Goal: Transaction & Acquisition: Purchase product/service

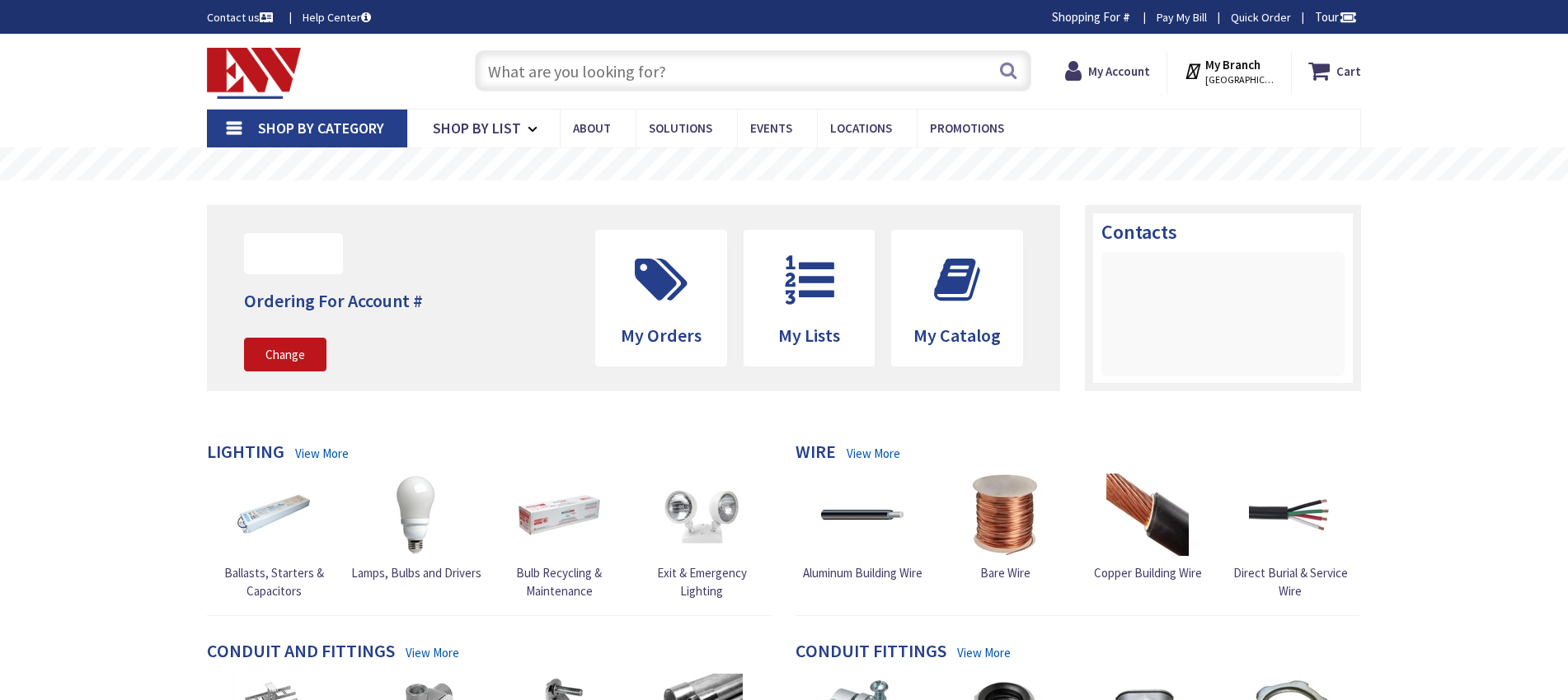
click at [612, 68] on input "text" at bounding box center [753, 71] width 557 height 41
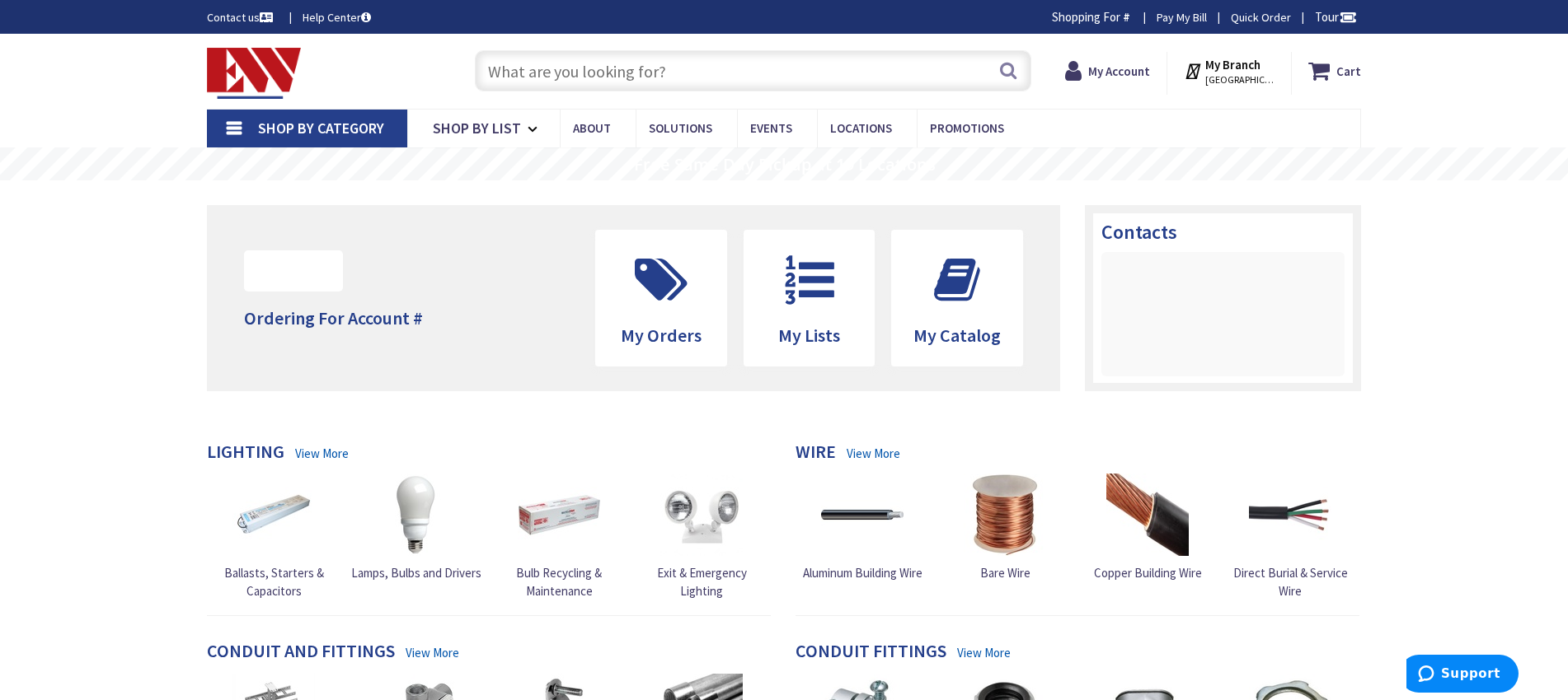
type input "[GEOGRAPHIC_DATA], [GEOGRAPHIC_DATA]"
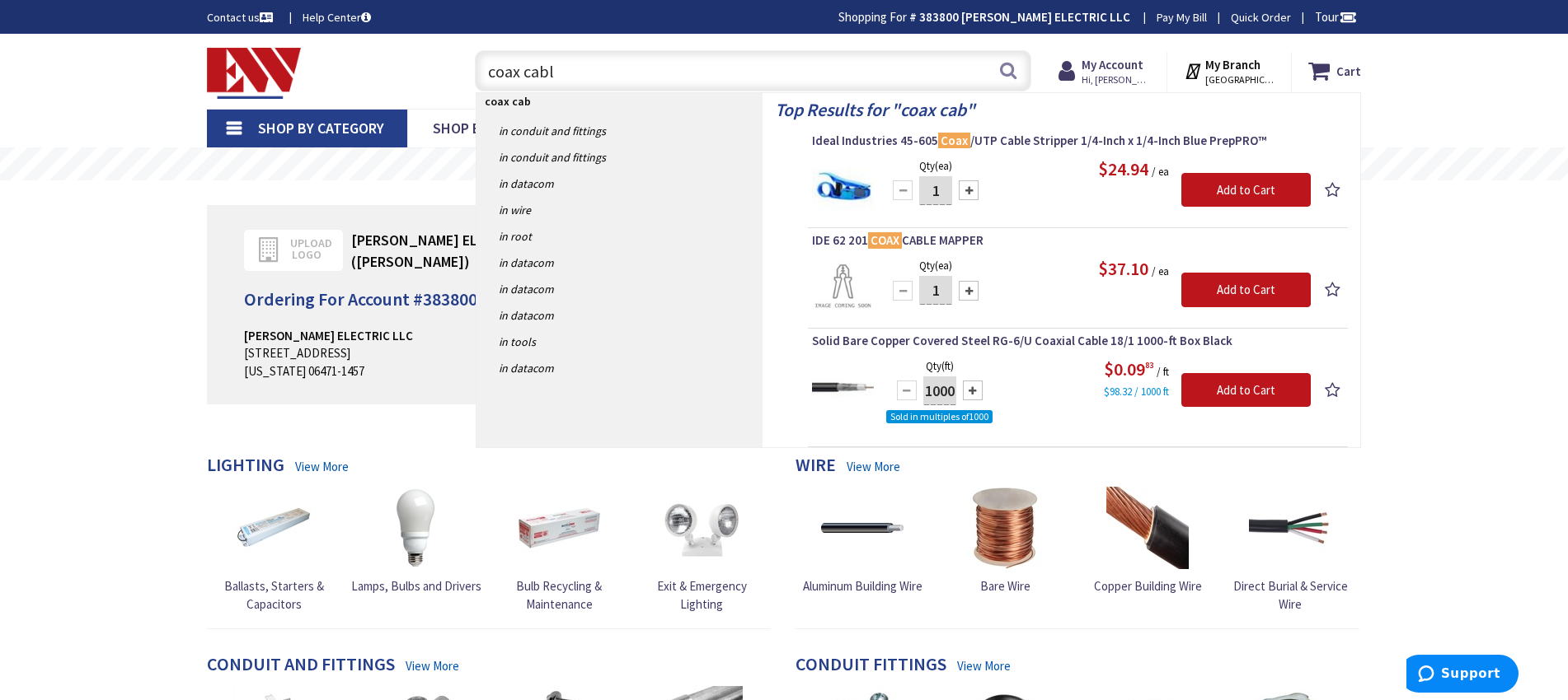
type input "coax cable"
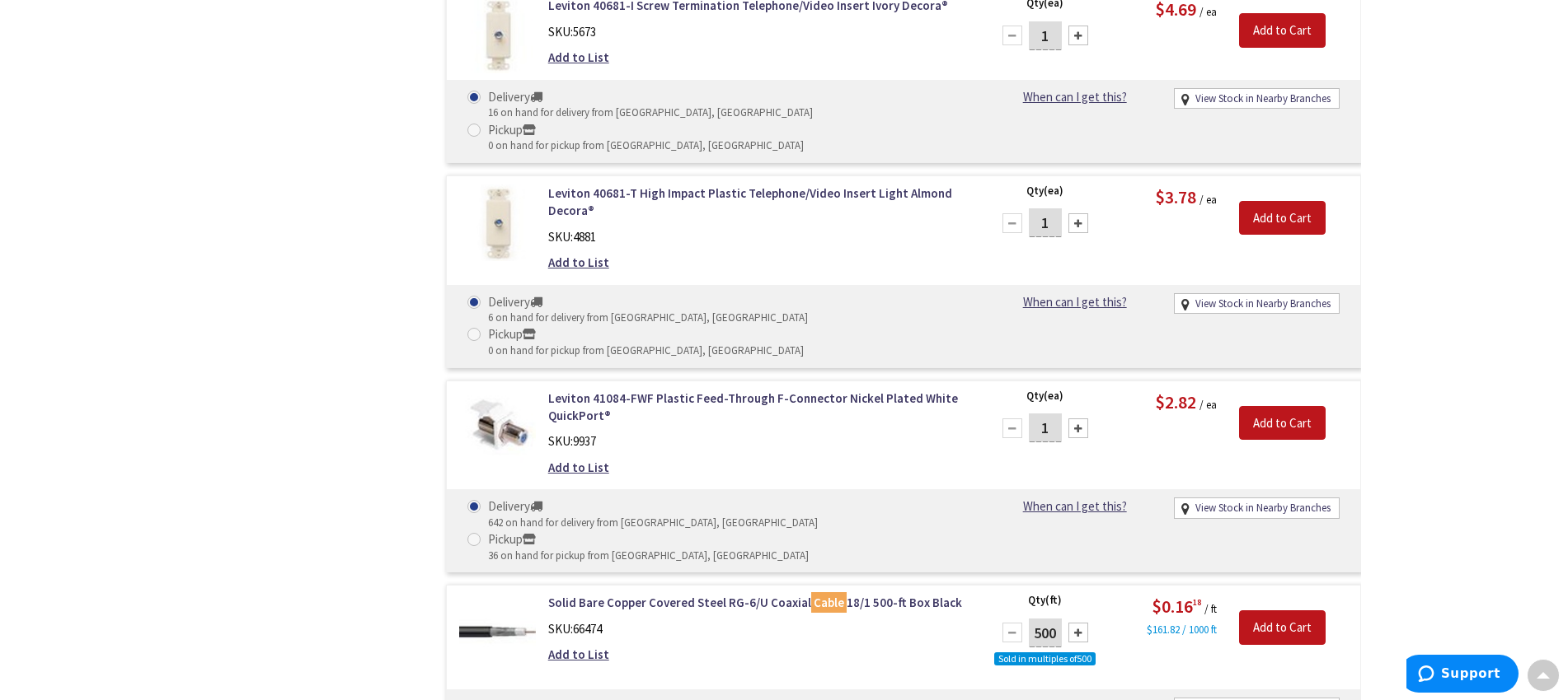
scroll to position [2065, 0]
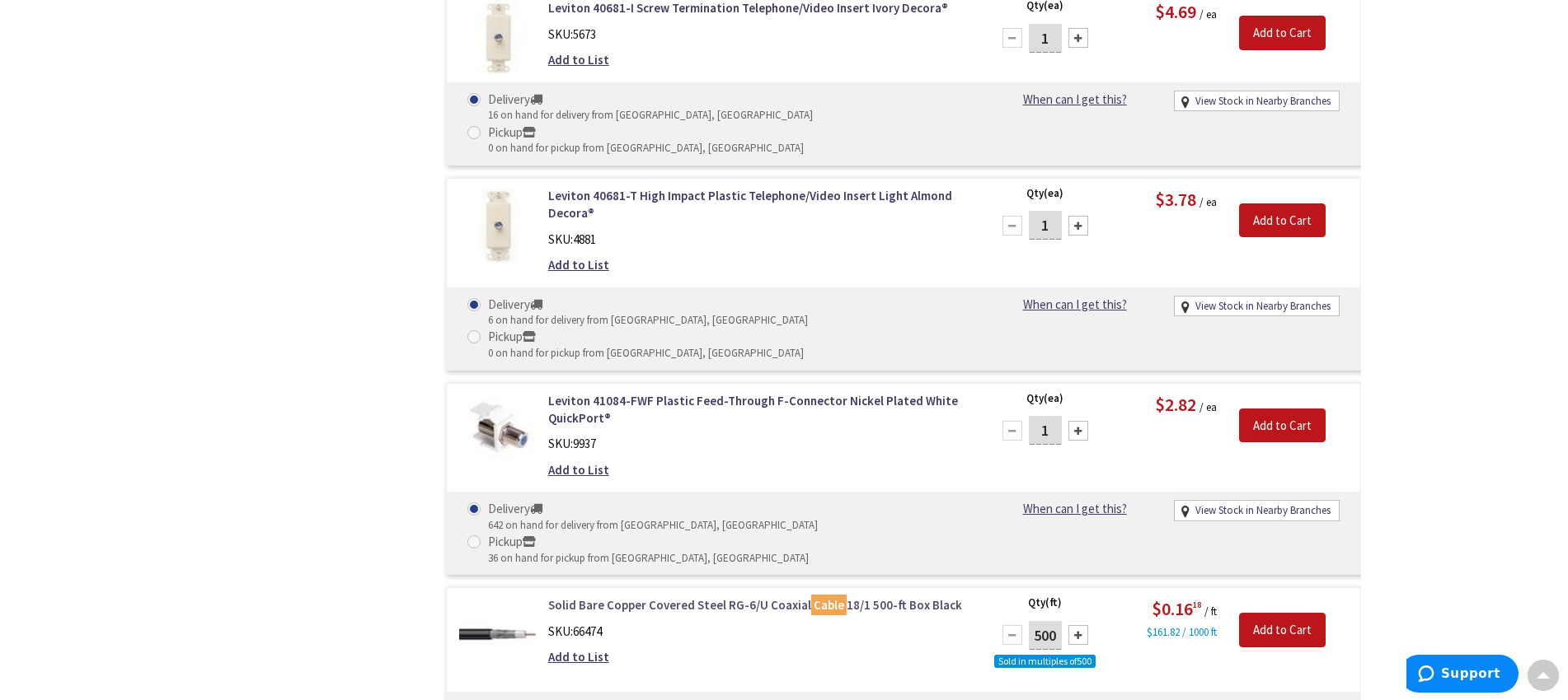
click at [621, 596] on link "Solid Bare Copper Covered Steel RG-6/U Coaxial Cable 18/1 500-ft Box Black" at bounding box center [757, 605] width 420 height 17
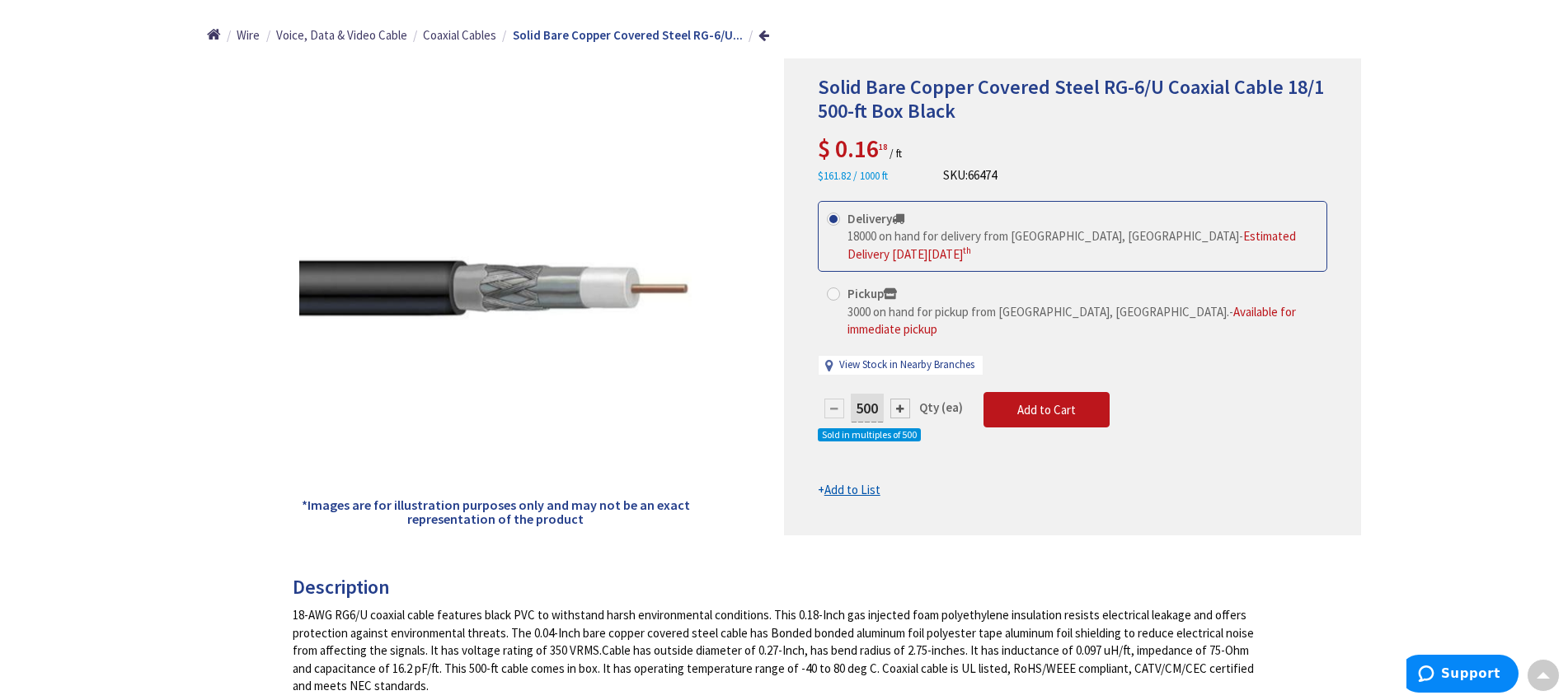
scroll to position [174, 0]
